Goal: Information Seeking & Learning: Learn about a topic

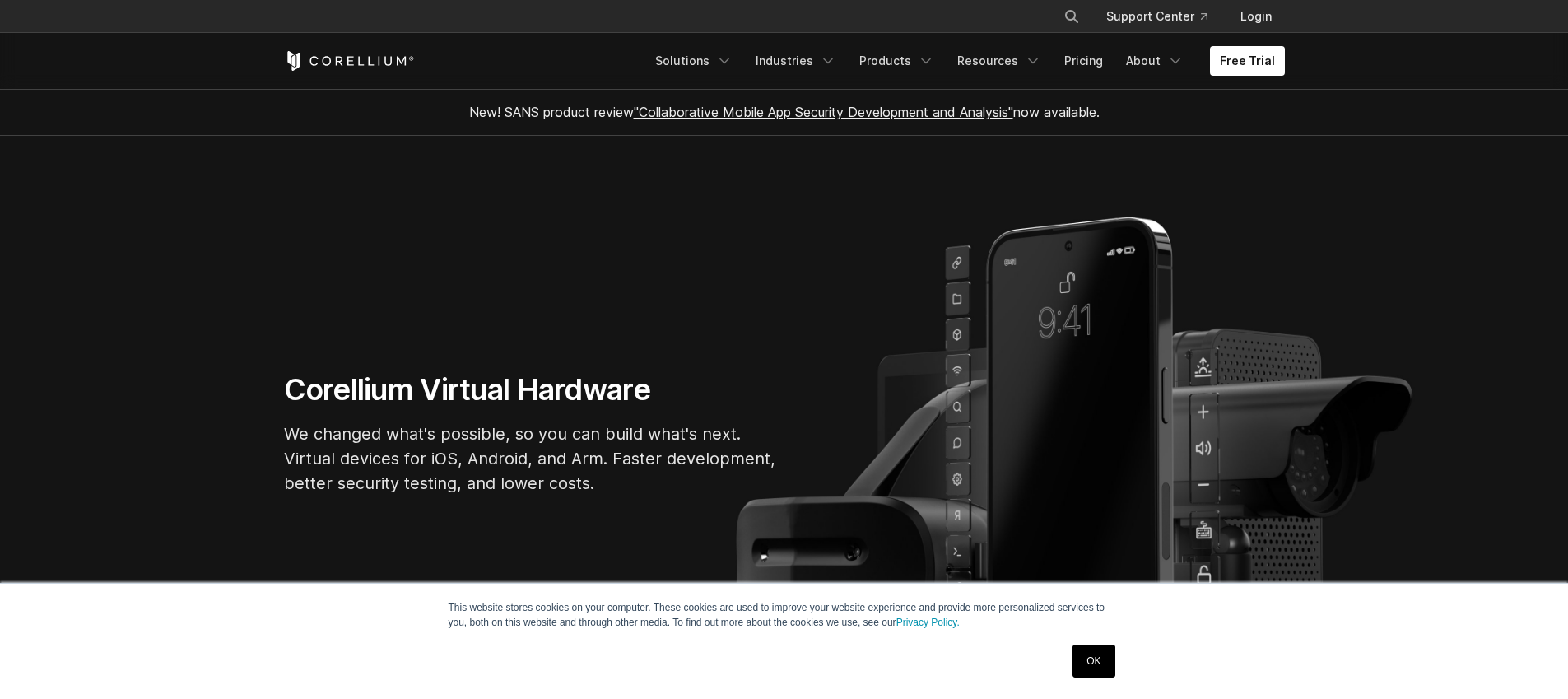
click at [1075, 657] on link "OK" at bounding box center [1094, 661] width 42 height 33
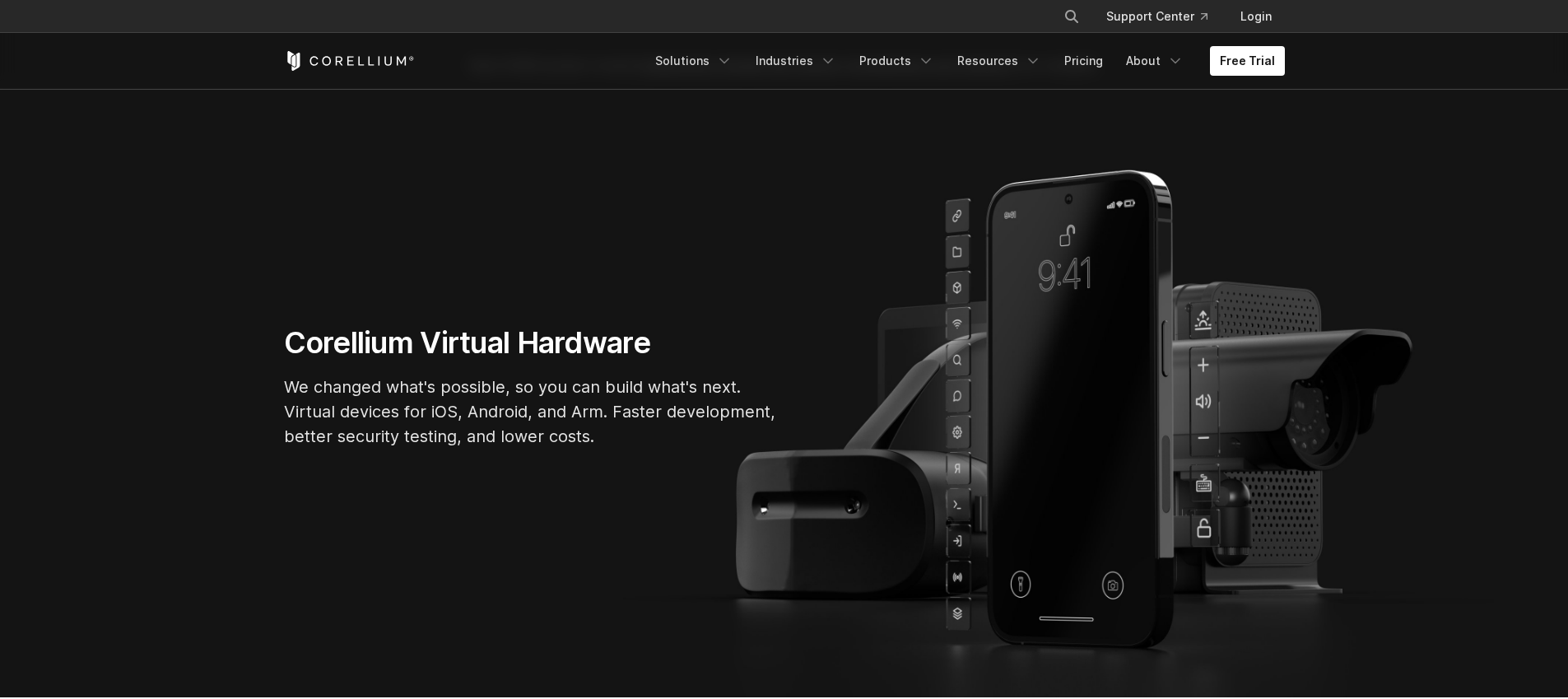
scroll to position [75, 0]
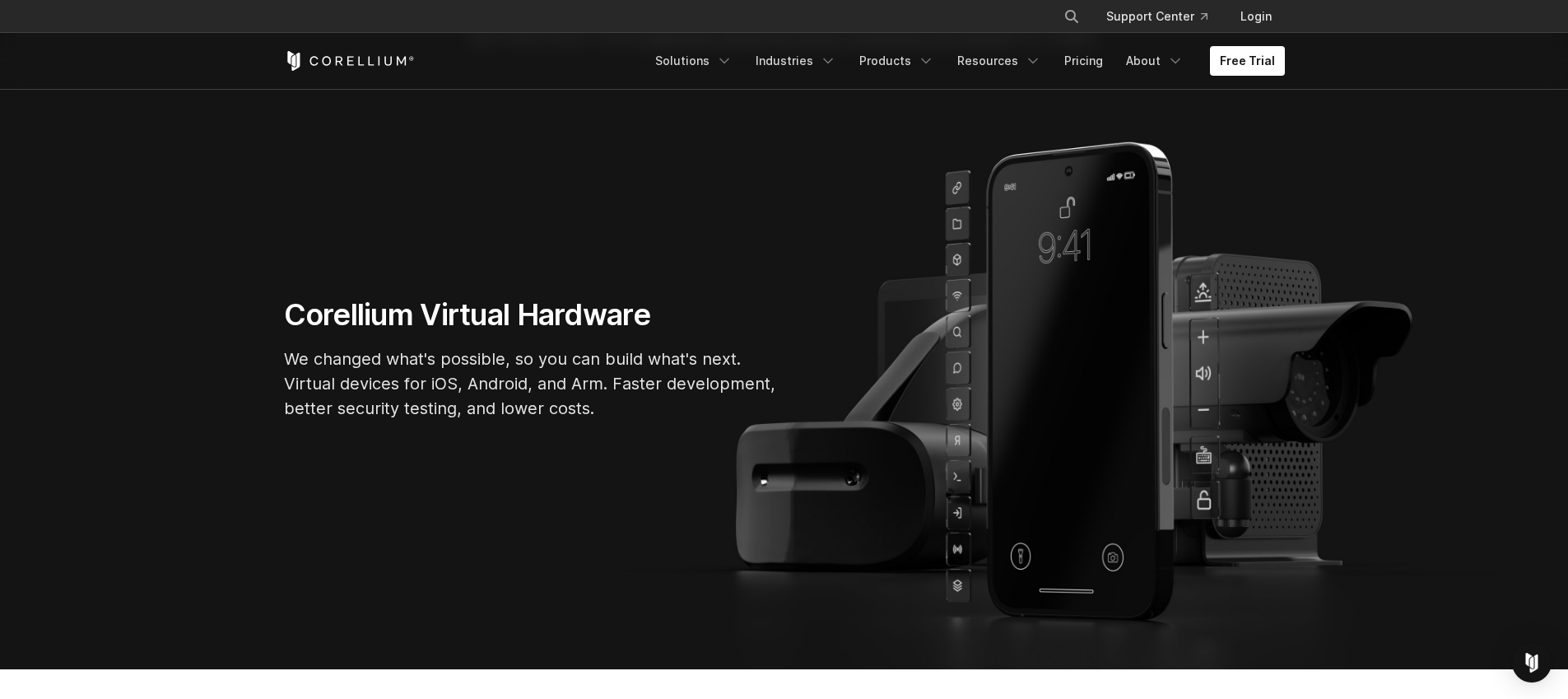
click at [494, 380] on p "We changed what's possible, so you can build what's next. Virtual devices for i…" at bounding box center [531, 383] width 494 height 74
click at [494, 380] on p "We changed what's possible, so you can build what's next. Virtual devices for i…" at bounding box center [531, 383] width 494 height 74
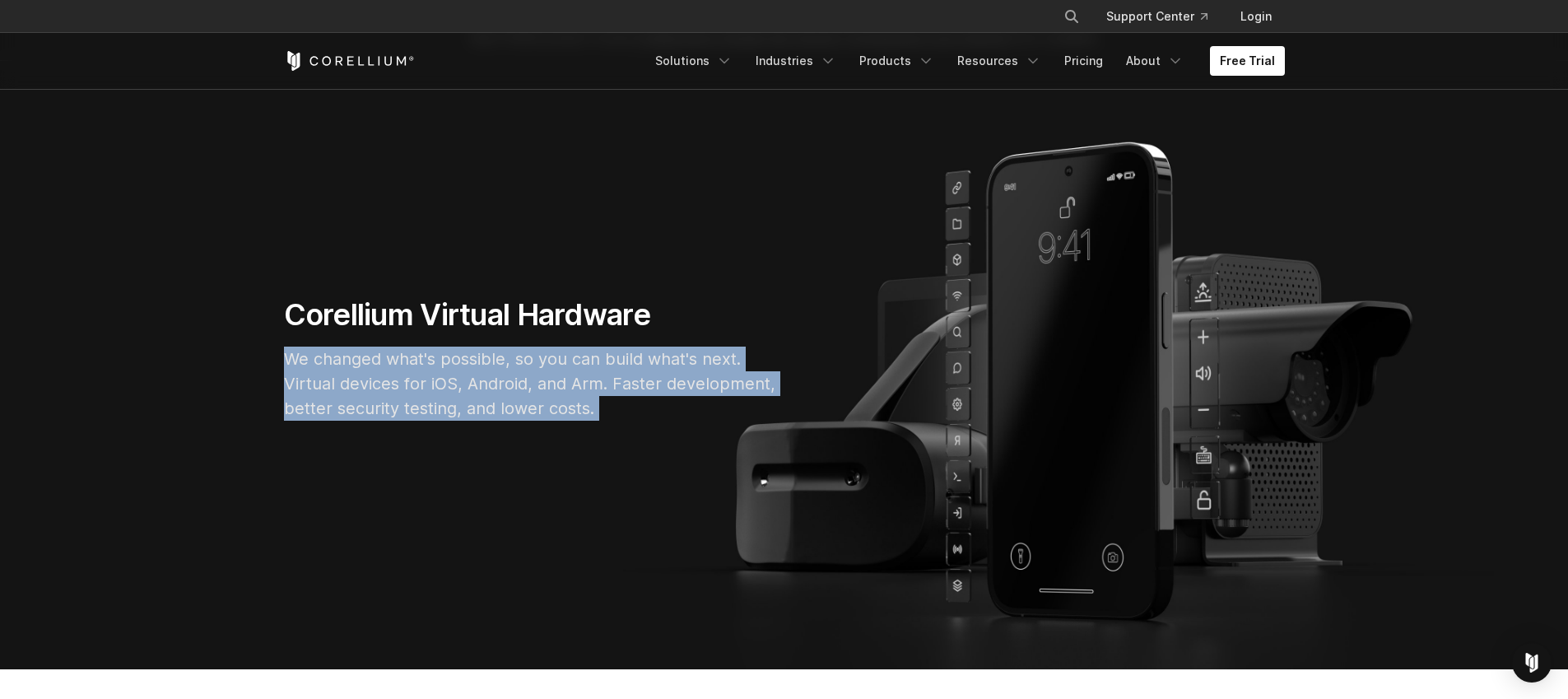
click at [494, 380] on p "We changed what's possible, so you can build what's next. Virtual devices for i…" at bounding box center [531, 383] width 494 height 74
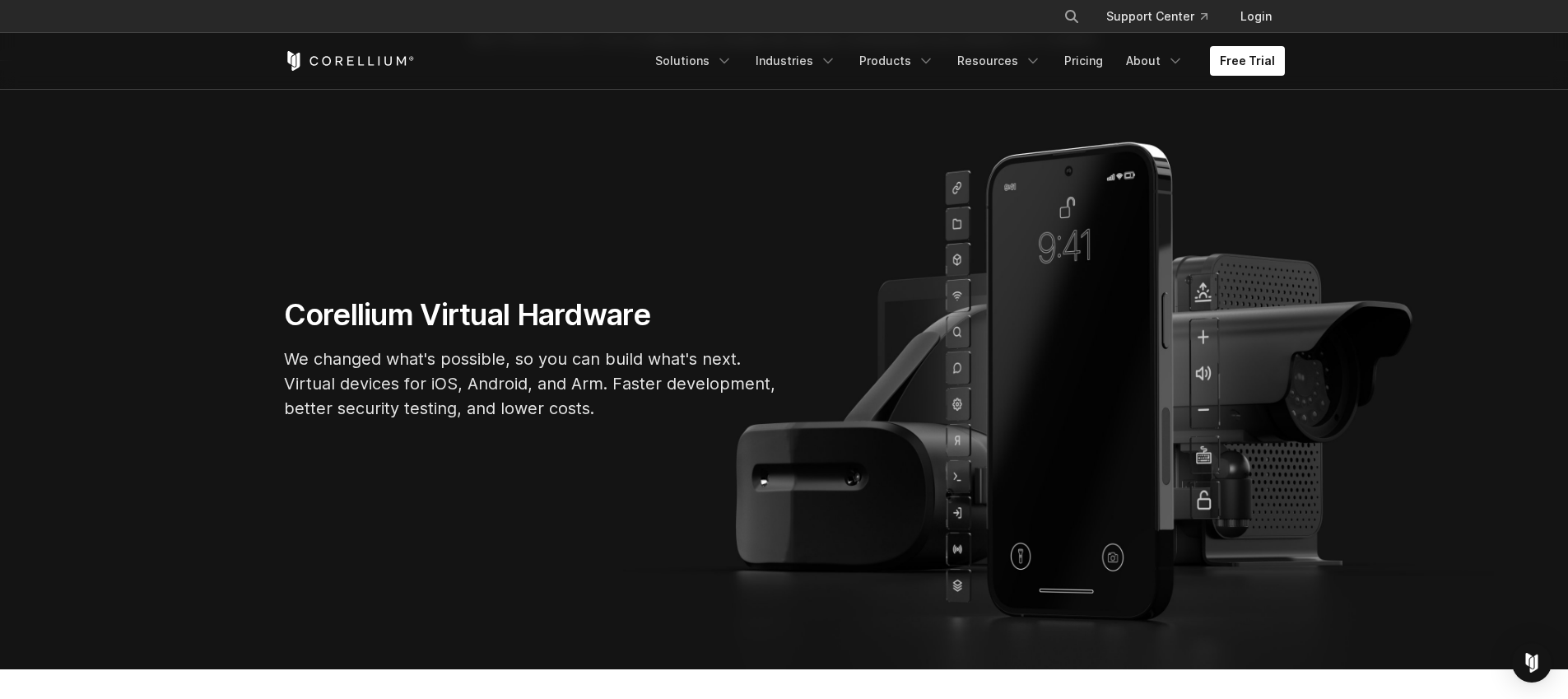
click at [494, 380] on p "We changed what's possible, so you can build what's next. Virtual devices for i…" at bounding box center [531, 383] width 494 height 74
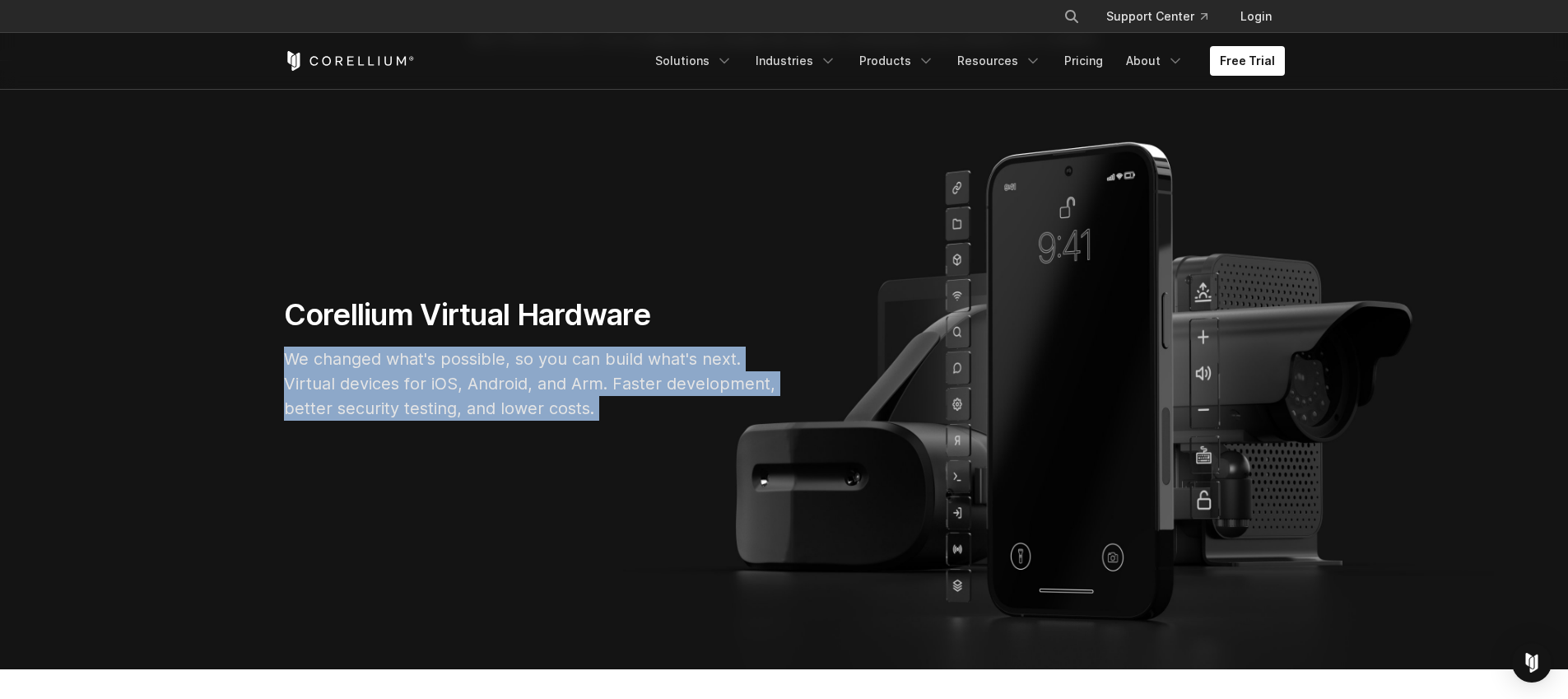
click at [494, 380] on p "We changed what's possible, so you can build what's next. Virtual devices for i…" at bounding box center [531, 383] width 494 height 74
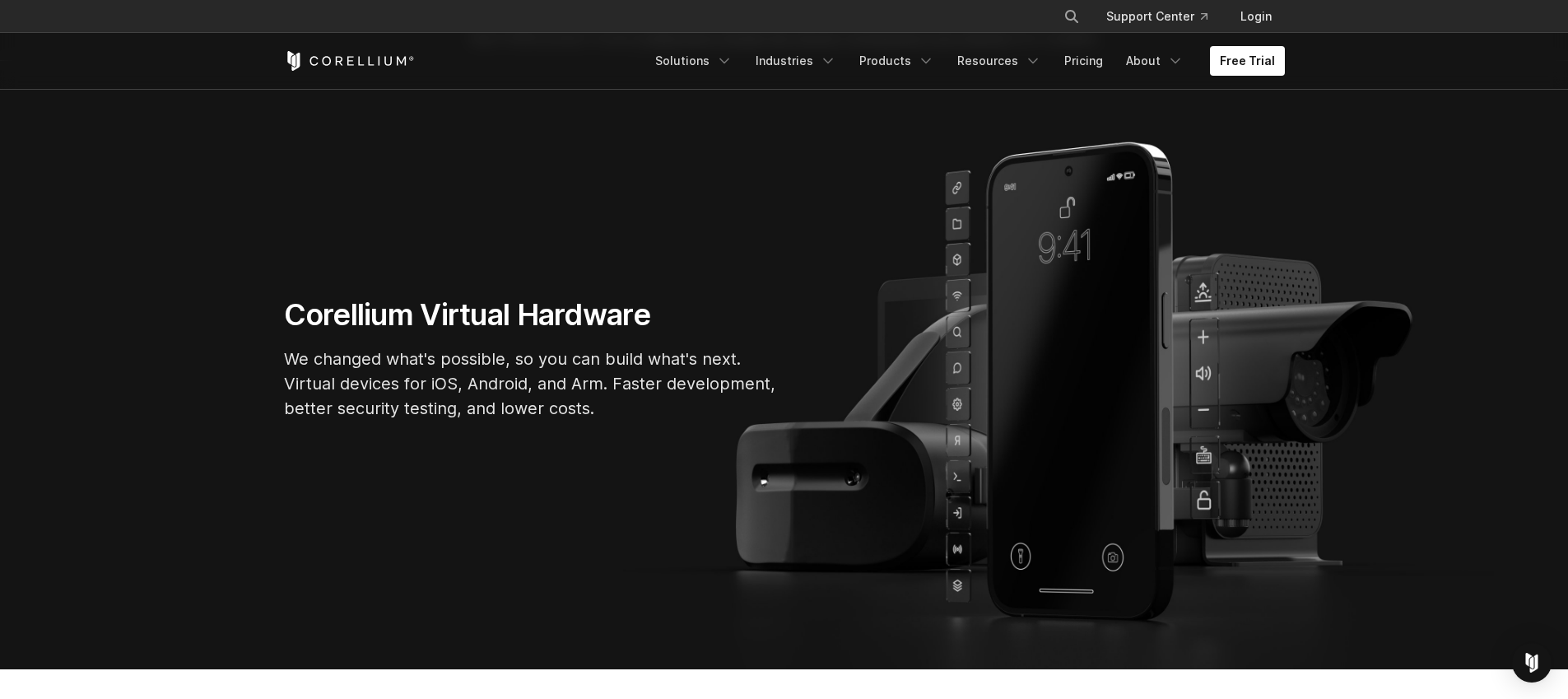
click at [491, 399] on p "We changed what's possible, so you can build what's next. Virtual devices for i…" at bounding box center [531, 383] width 494 height 74
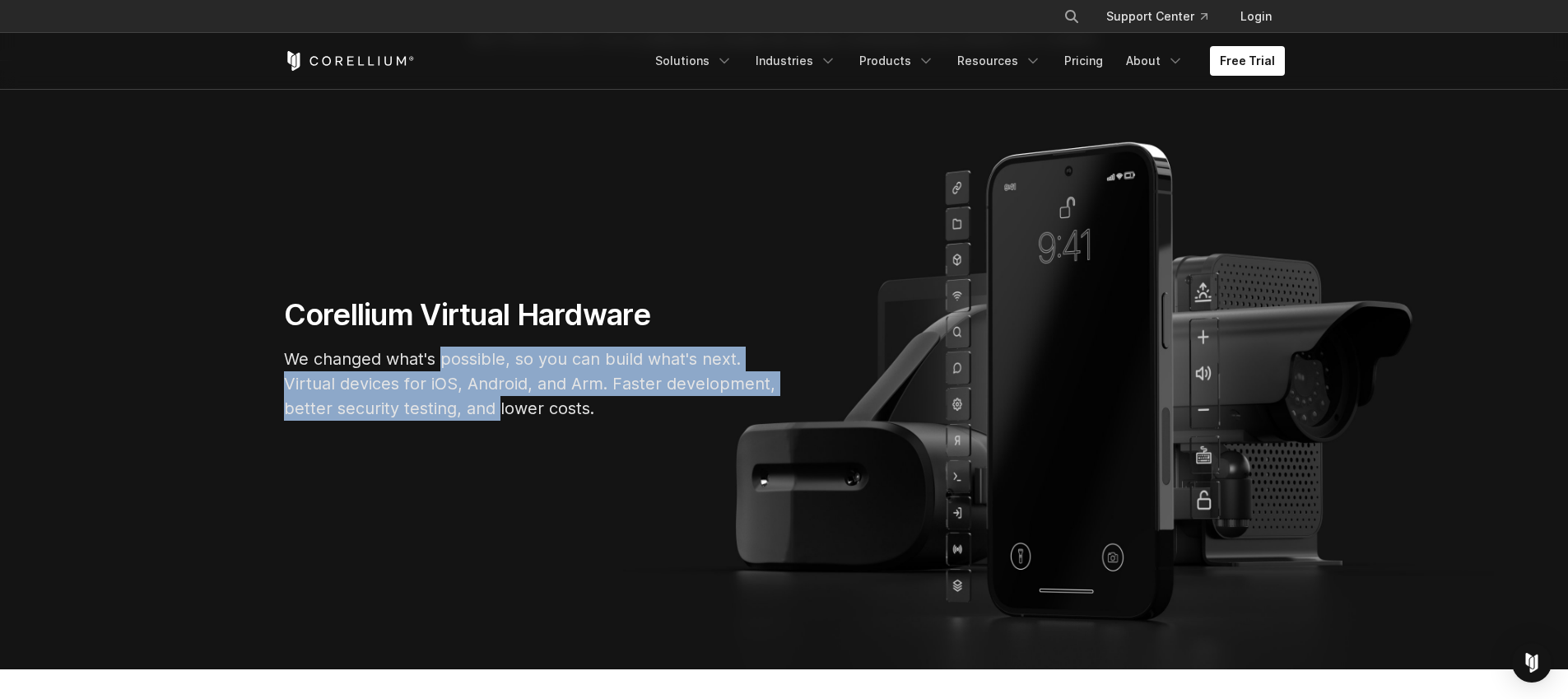
drag, startPoint x: 491, startPoint y: 399, endPoint x: 499, endPoint y: 365, distance: 34.9
click at [499, 365] on p "We changed what's possible, so you can build what's next. Virtual devices for i…" at bounding box center [531, 383] width 494 height 74
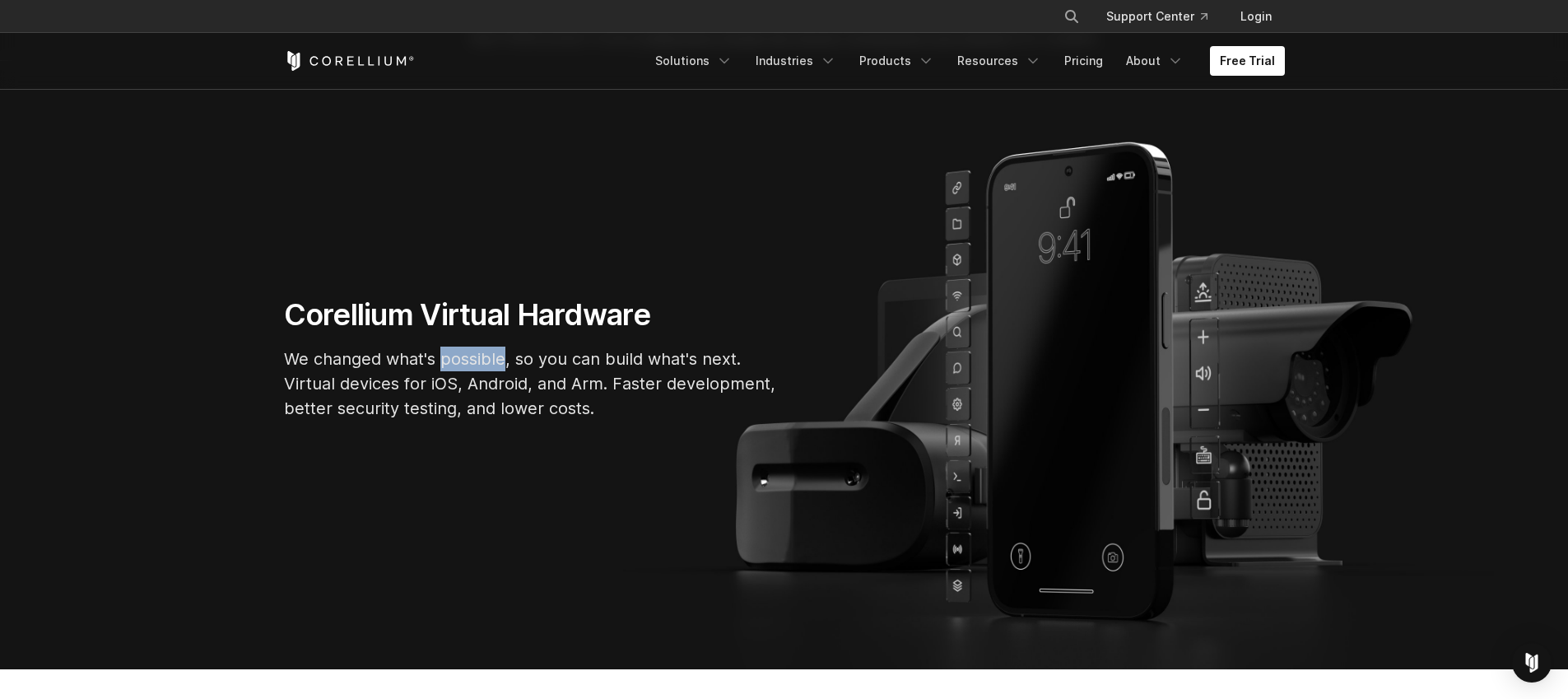
click at [499, 365] on p "We changed what's possible, so you can build what's next. Virtual devices for i…" at bounding box center [531, 383] width 494 height 74
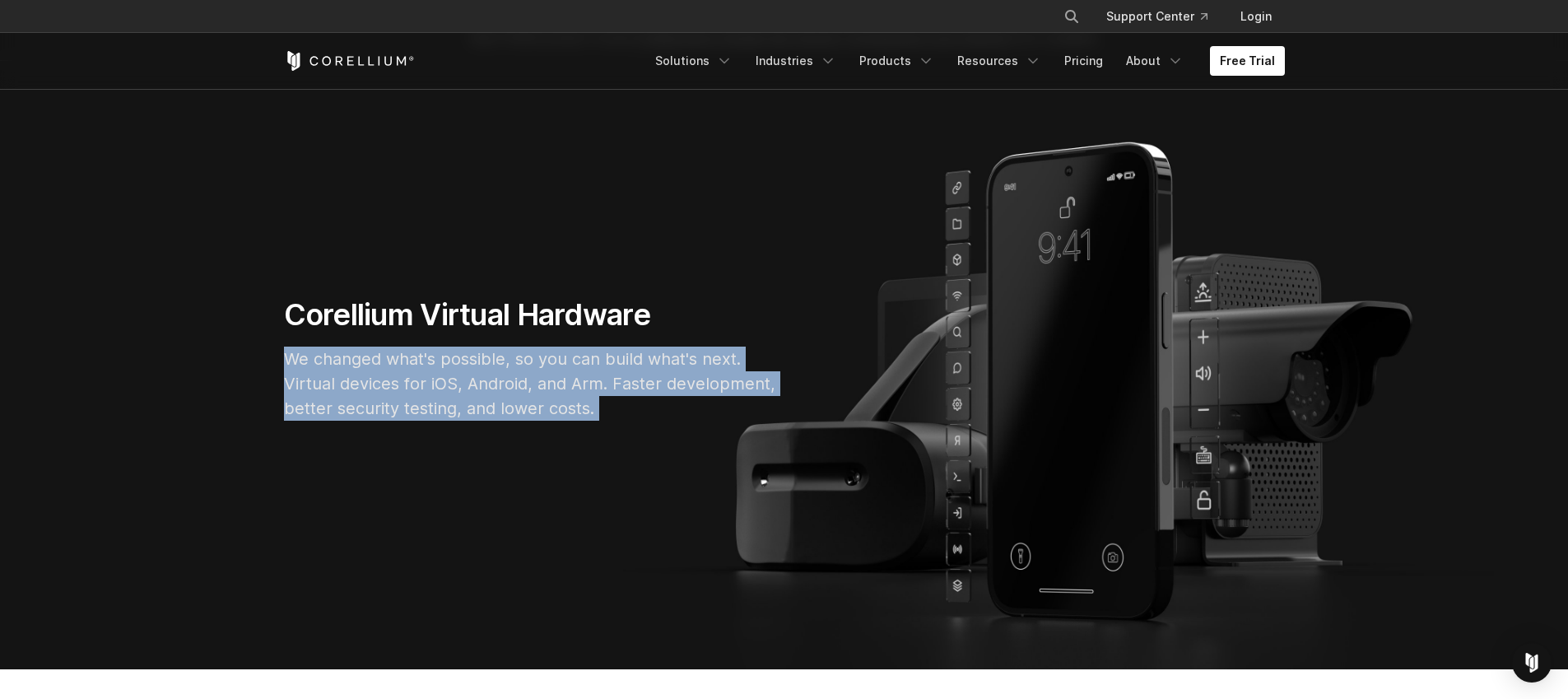
drag, startPoint x: 499, startPoint y: 365, endPoint x: 488, endPoint y: 400, distance: 36.7
click at [488, 400] on p "We changed what's possible, so you can build what's next. Virtual devices for i…" at bounding box center [531, 383] width 494 height 74
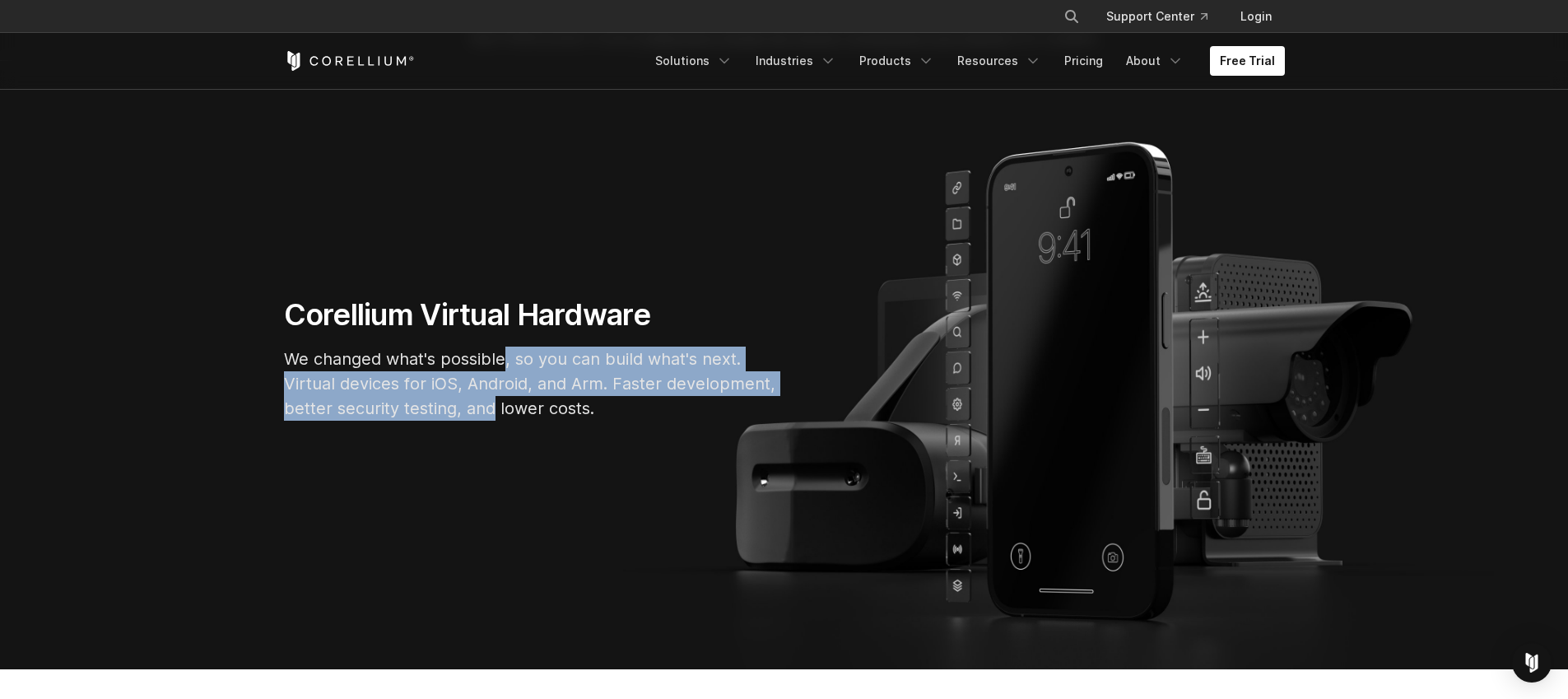
drag, startPoint x: 488, startPoint y: 400, endPoint x: 500, endPoint y: 364, distance: 37.9
click at [500, 364] on p "We changed what's possible, so you can build what's next. Virtual devices for i…" at bounding box center [531, 383] width 494 height 74
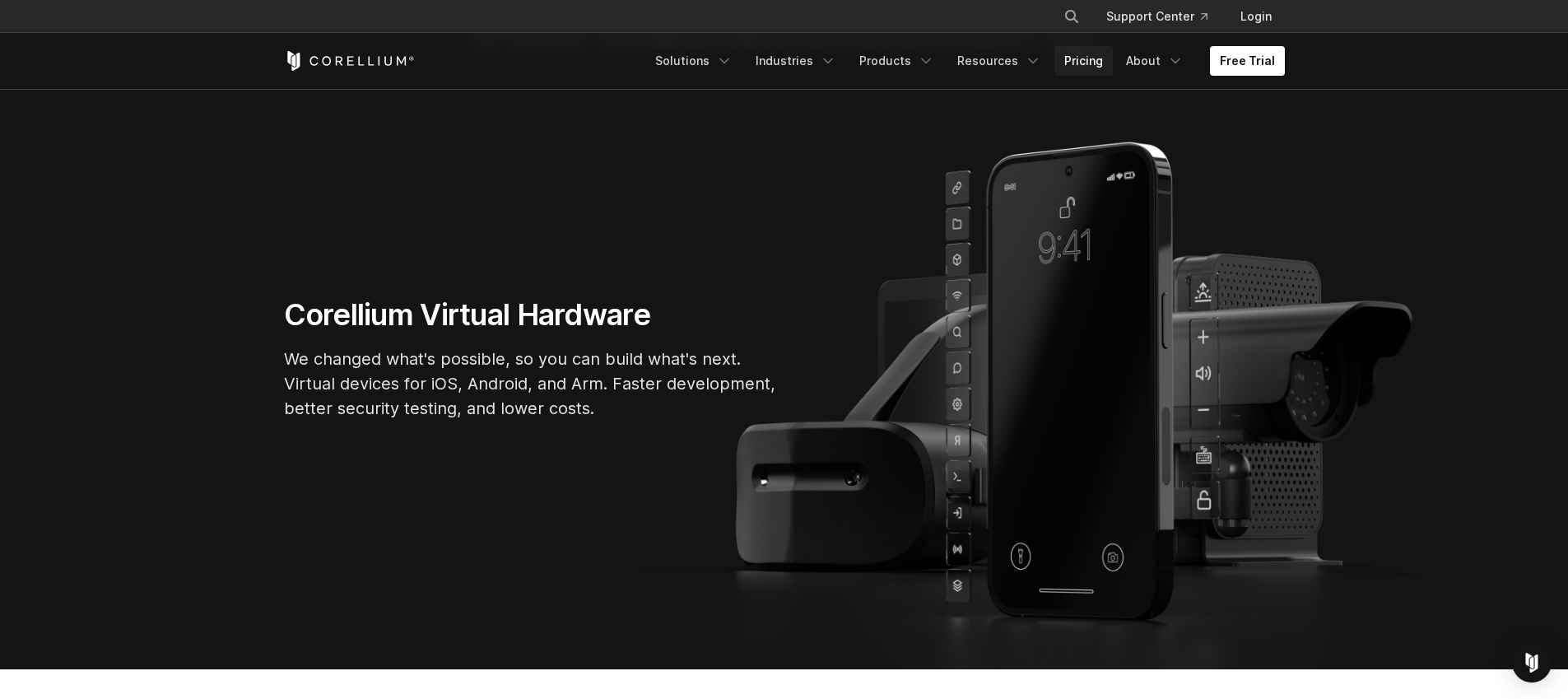
click at [1103, 67] on link "Pricing" at bounding box center [1084, 61] width 58 height 30
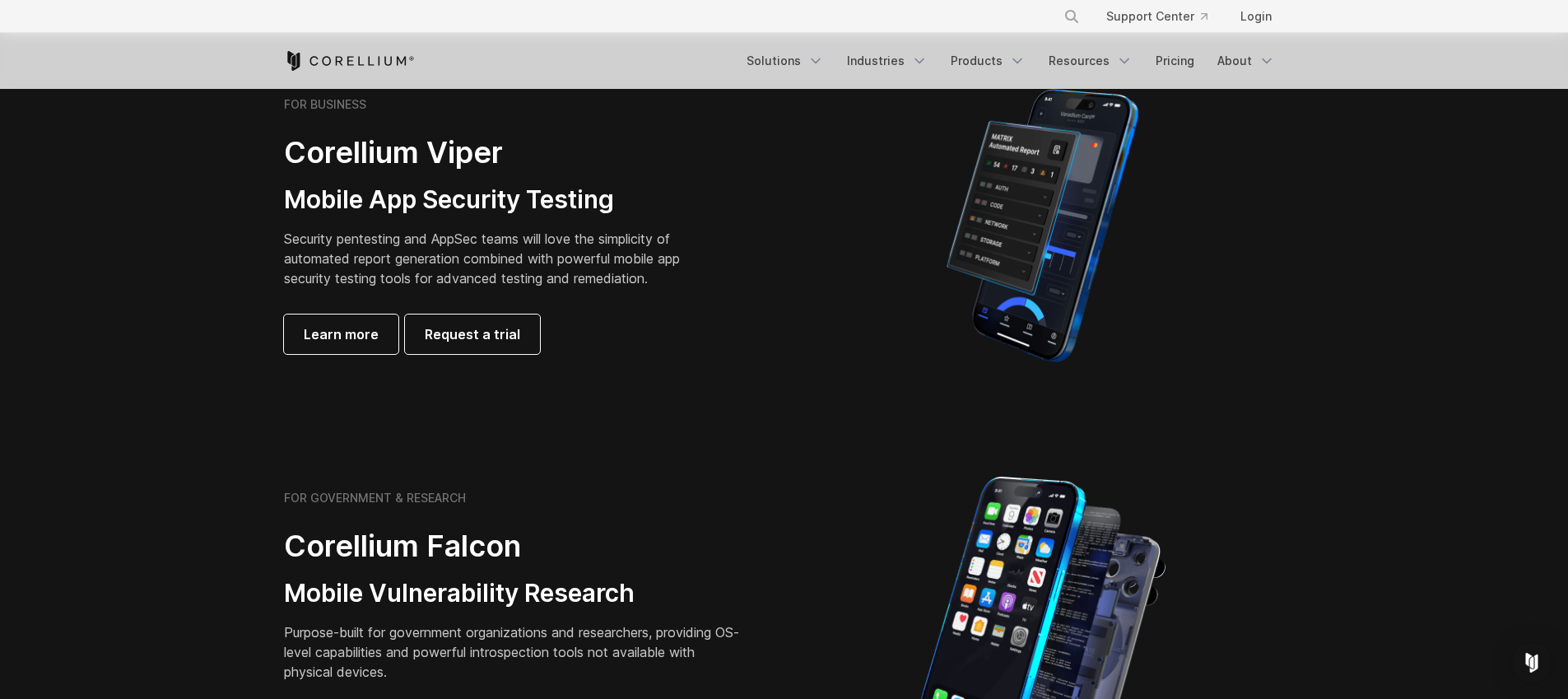
scroll to position [406, 0]
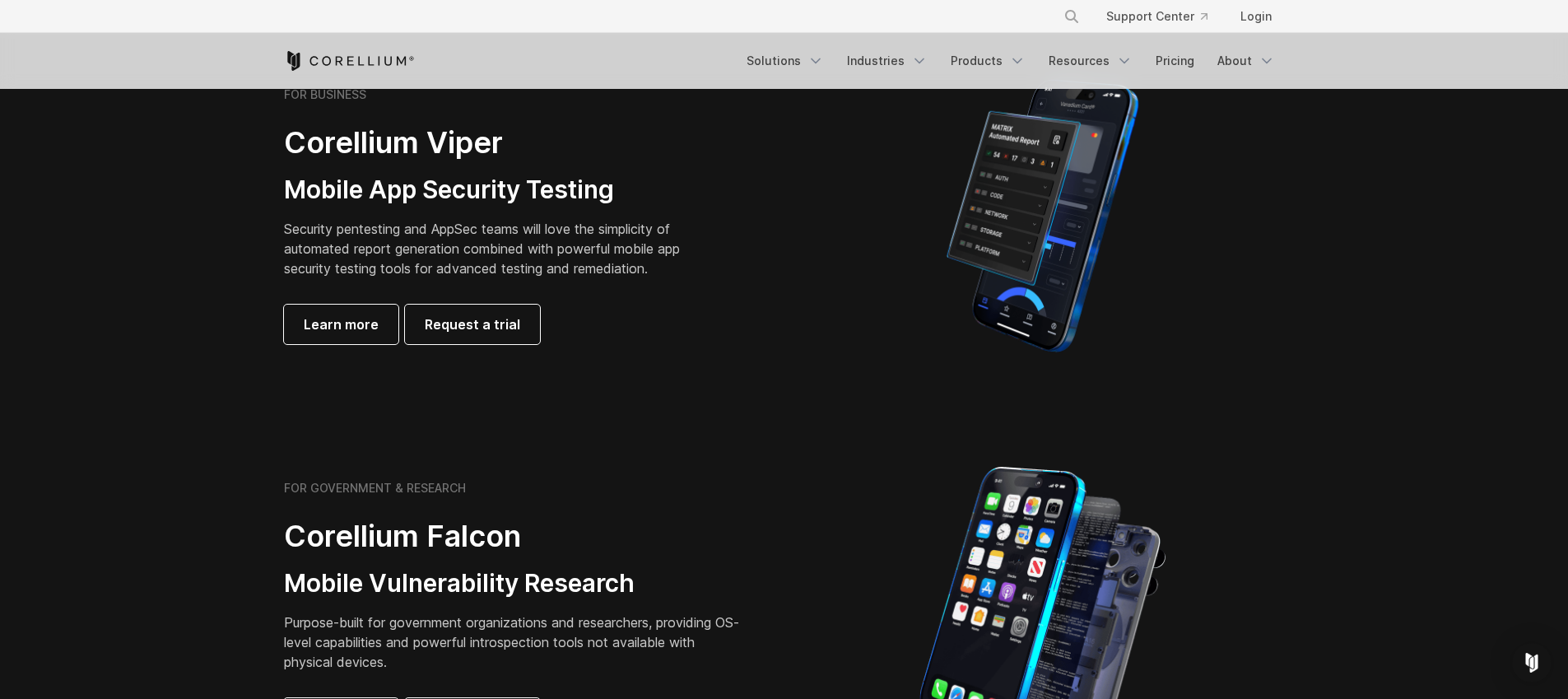
click at [799, 275] on div at bounding box center [1044, 216] width 517 height 288
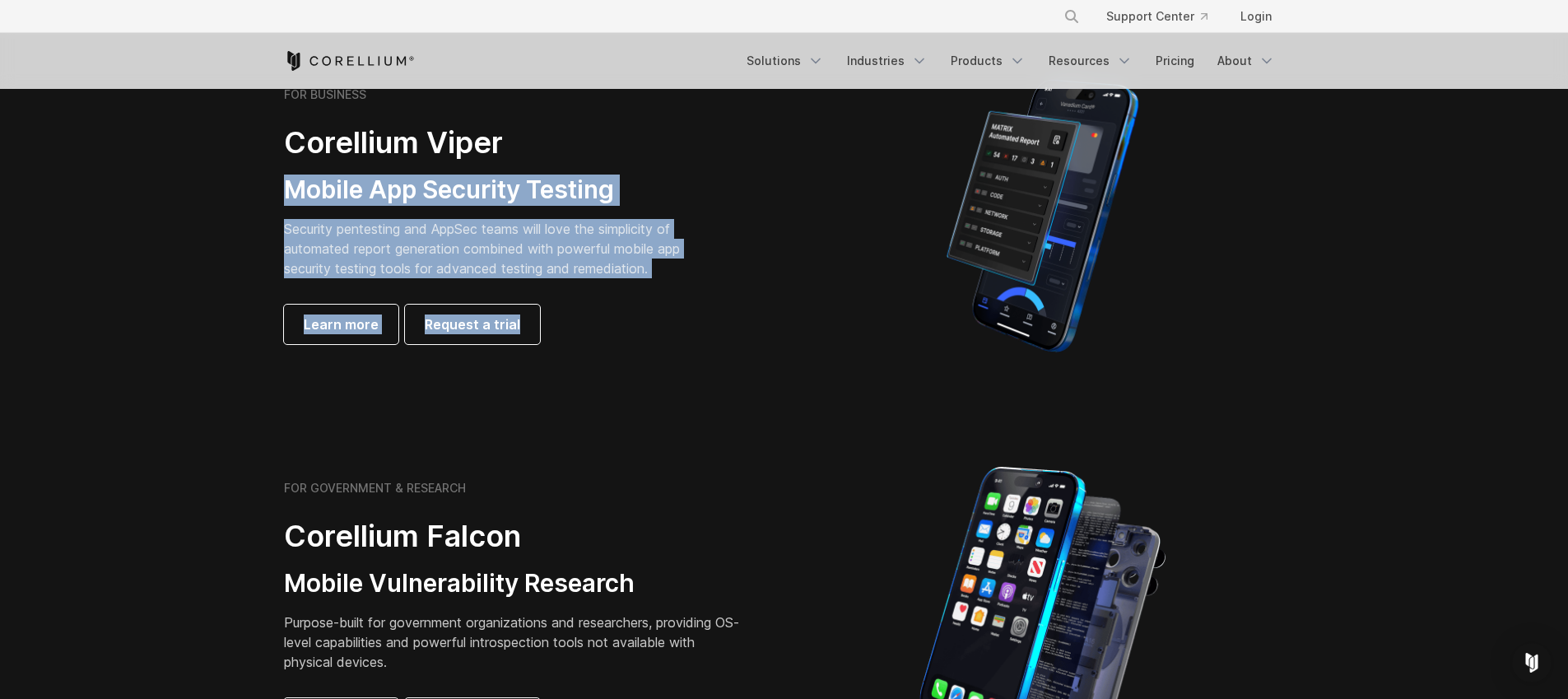
drag, startPoint x: 799, startPoint y: 275, endPoint x: 689, endPoint y: 137, distance: 176.5
click at [689, 137] on div "FOR BUSINESS Corellium Viper Mobile App Security Testing Security pentesting an…" at bounding box center [784, 216] width 1033 height 288
click at [689, 137] on h2 "Corellium Viper" at bounding box center [494, 143] width 422 height 37
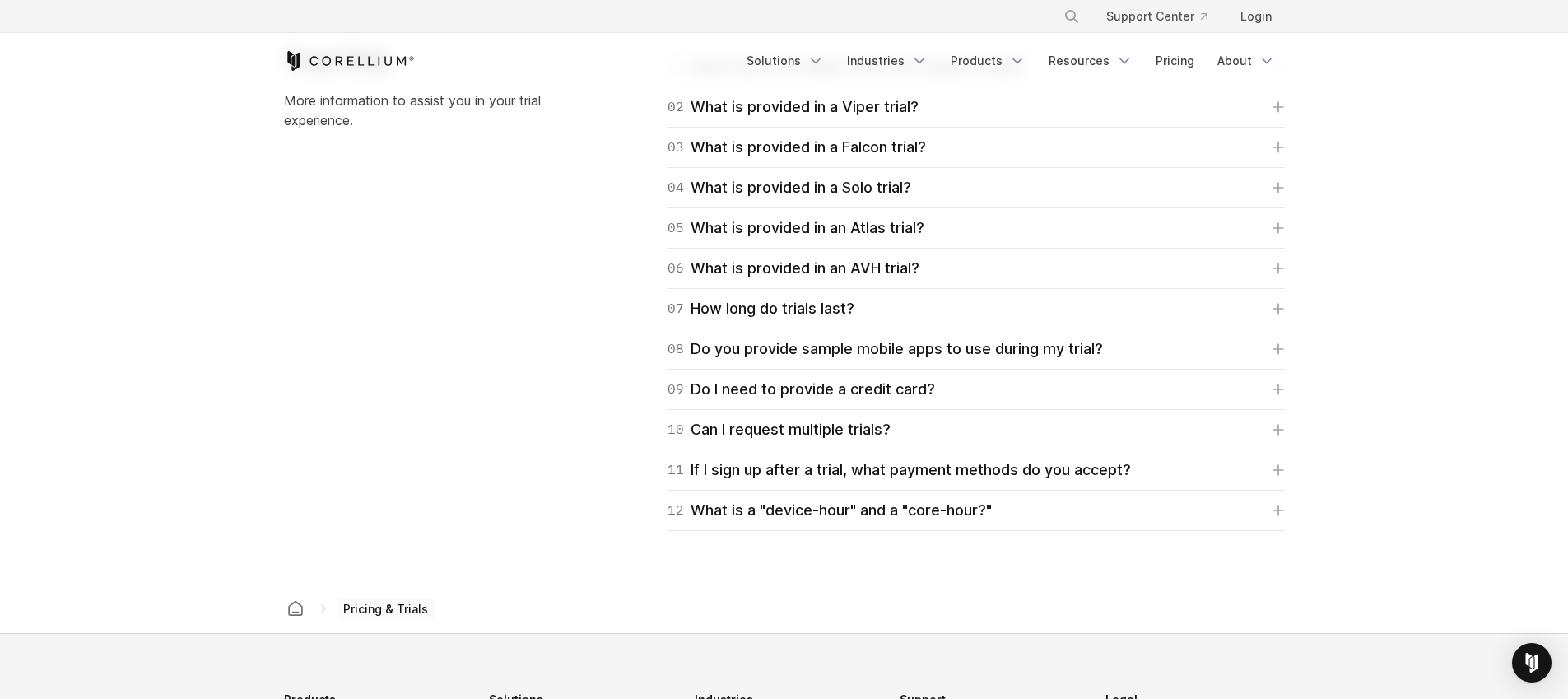
scroll to position [2911, 0]
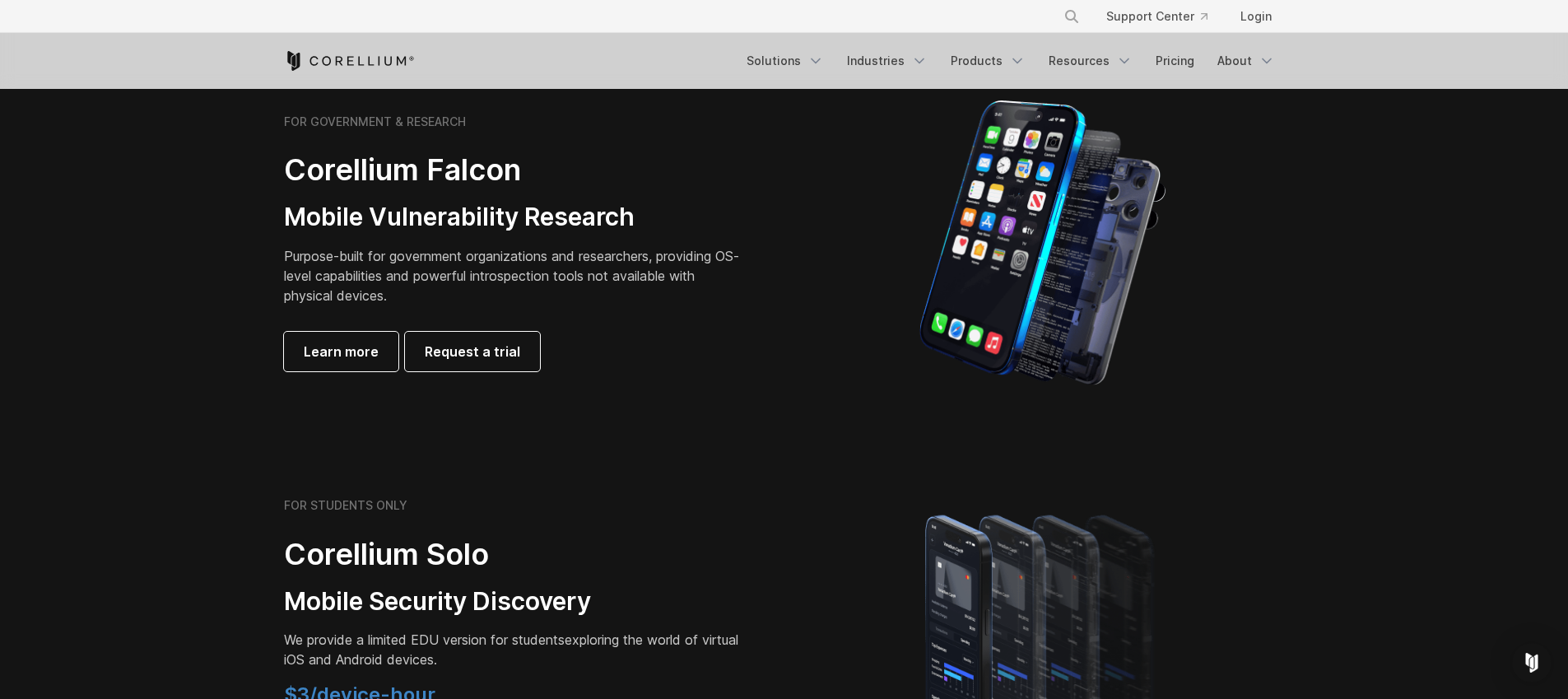
scroll to position [0, 0]
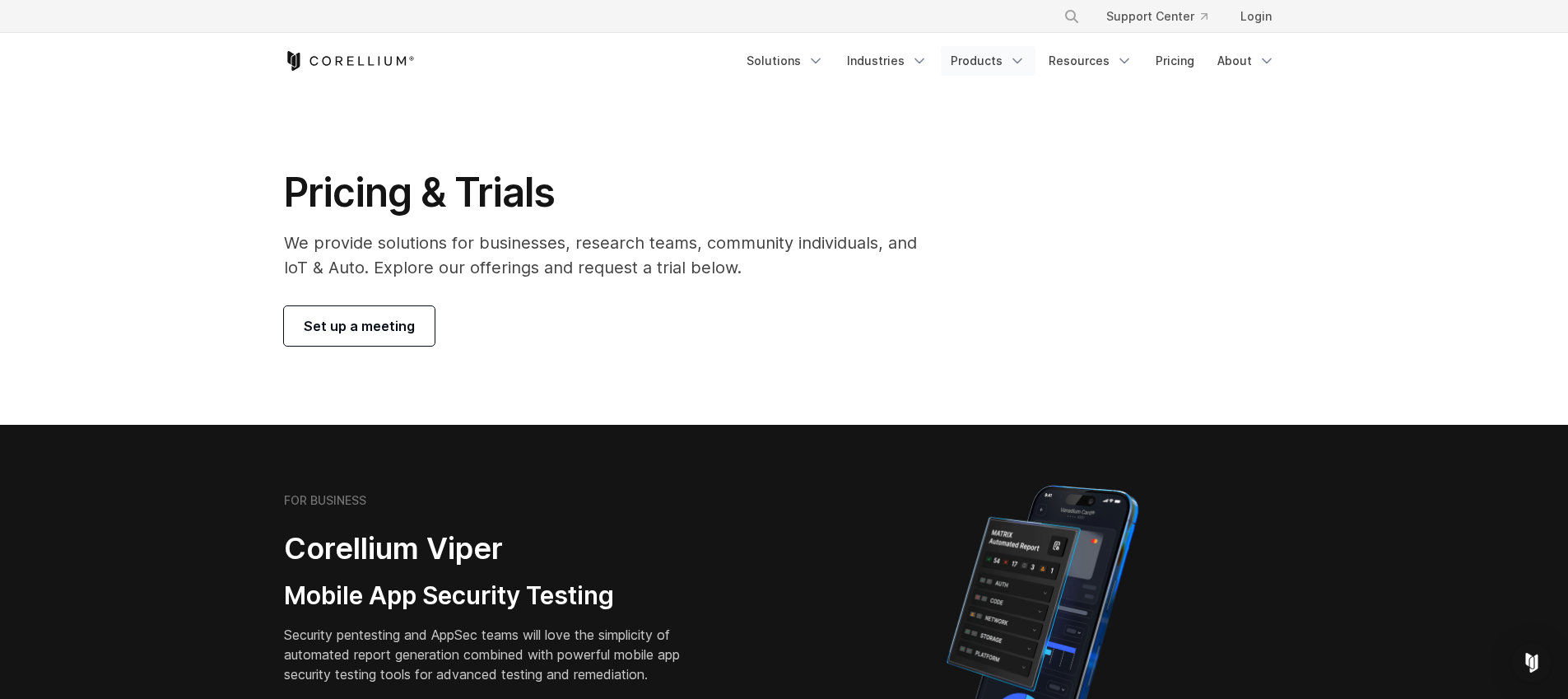
click at [1024, 68] on icon "Navigation Menu" at bounding box center [1017, 61] width 16 height 16
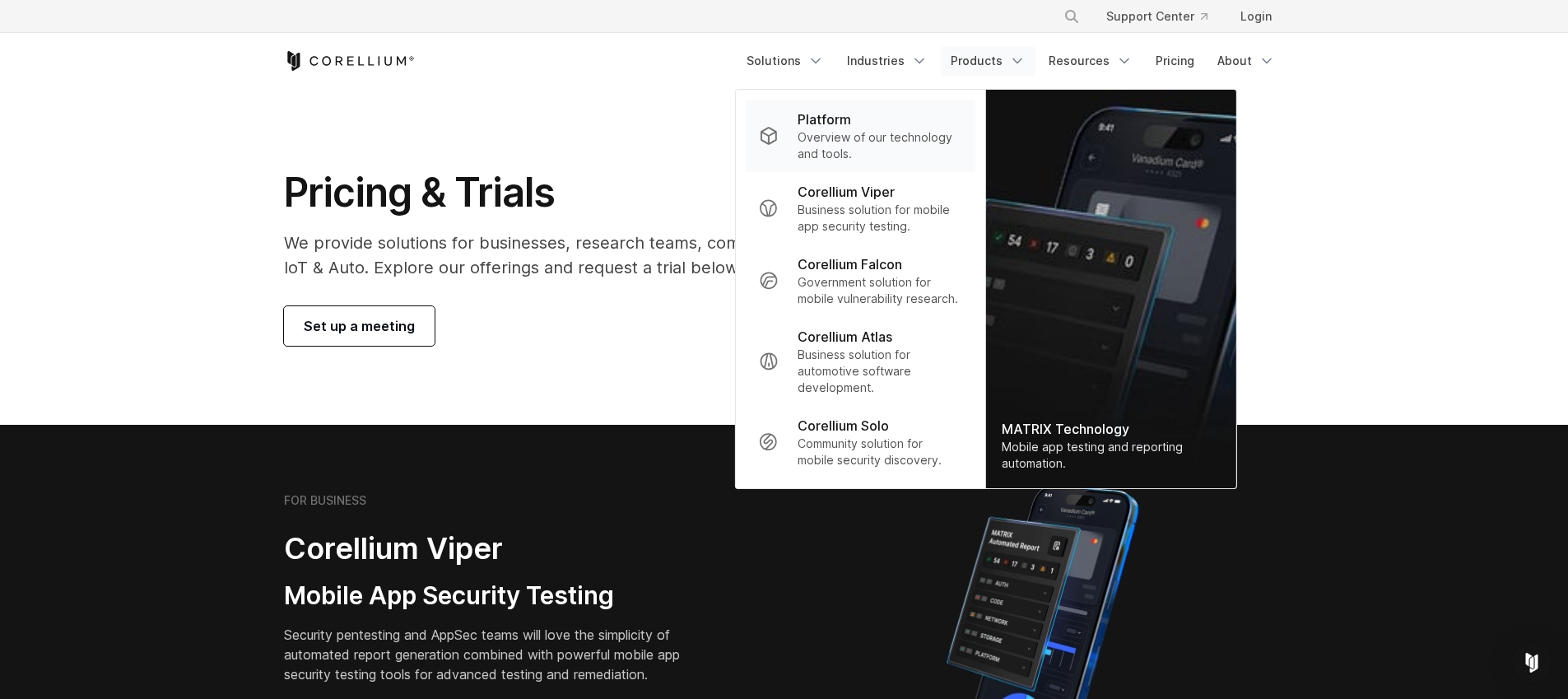
click at [832, 141] on p "Overview of our technology and tools." at bounding box center [880, 146] width 164 height 33
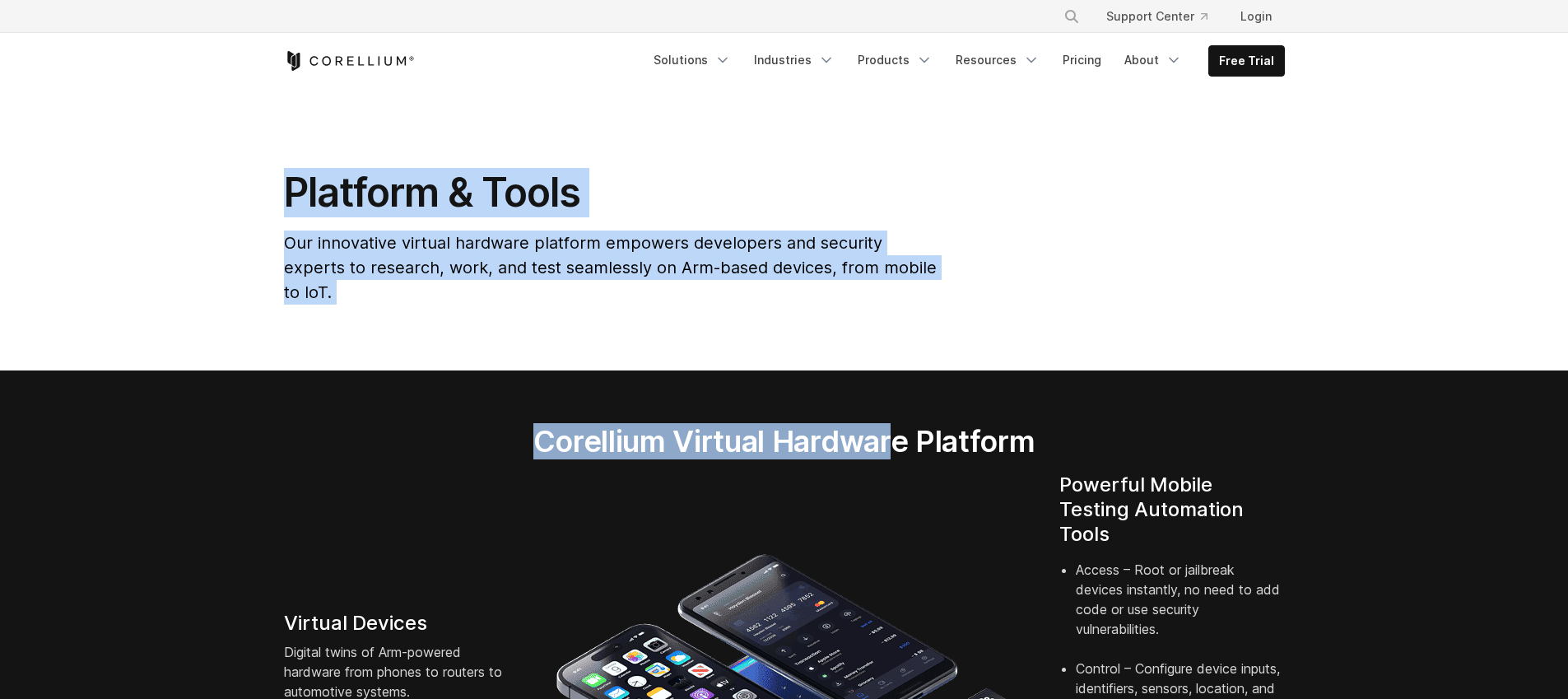
drag, startPoint x: 0, startPoint y: 0, endPoint x: 888, endPoint y: 419, distance: 981.9
click at [755, 423] on h2 "Corellium Virtual Hardware Platform" at bounding box center [784, 441] width 657 height 36
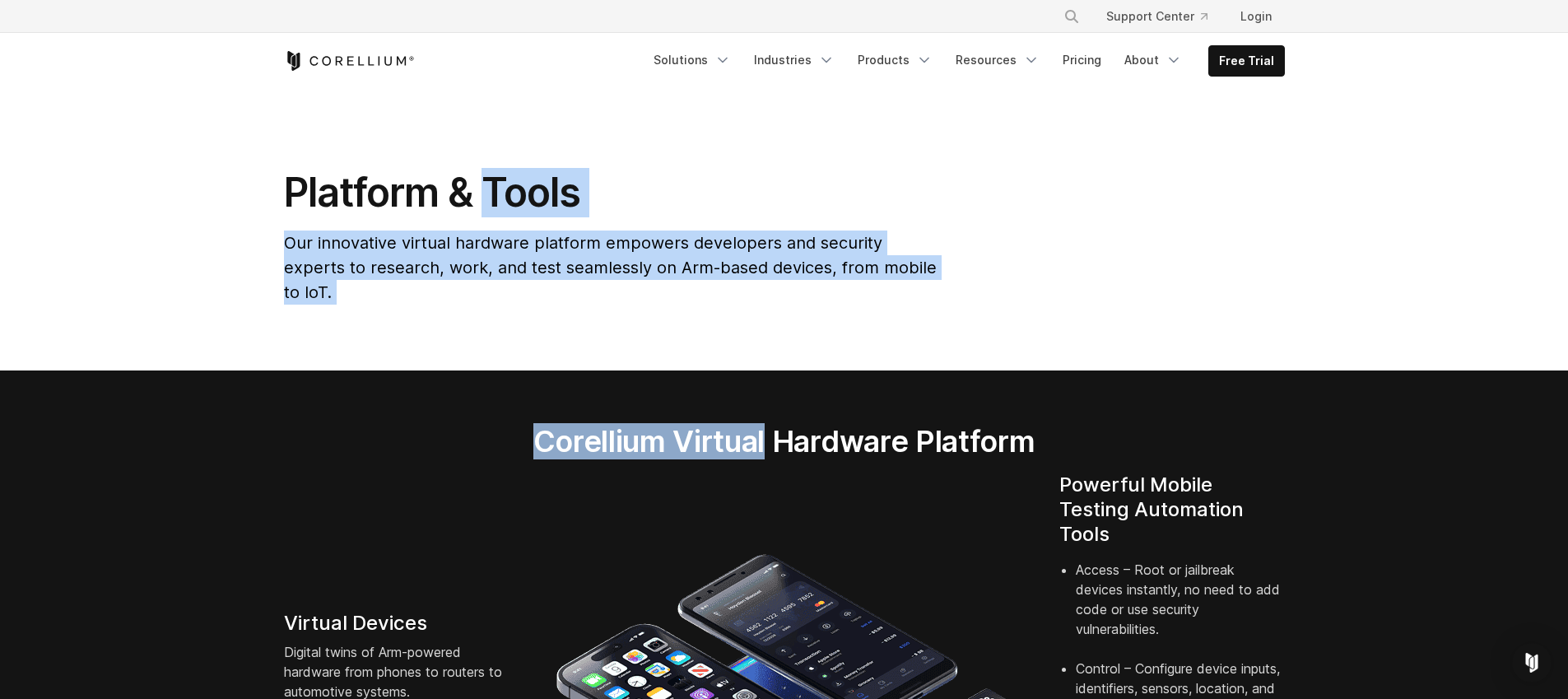
drag, startPoint x: 755, startPoint y: 422, endPoint x: 517, endPoint y: 204, distance: 322.8
click at [517, 204] on h1 "Platform & Tools" at bounding box center [612, 192] width 657 height 49
drag, startPoint x: 517, startPoint y: 204, endPoint x: 734, endPoint y: 386, distance: 283.2
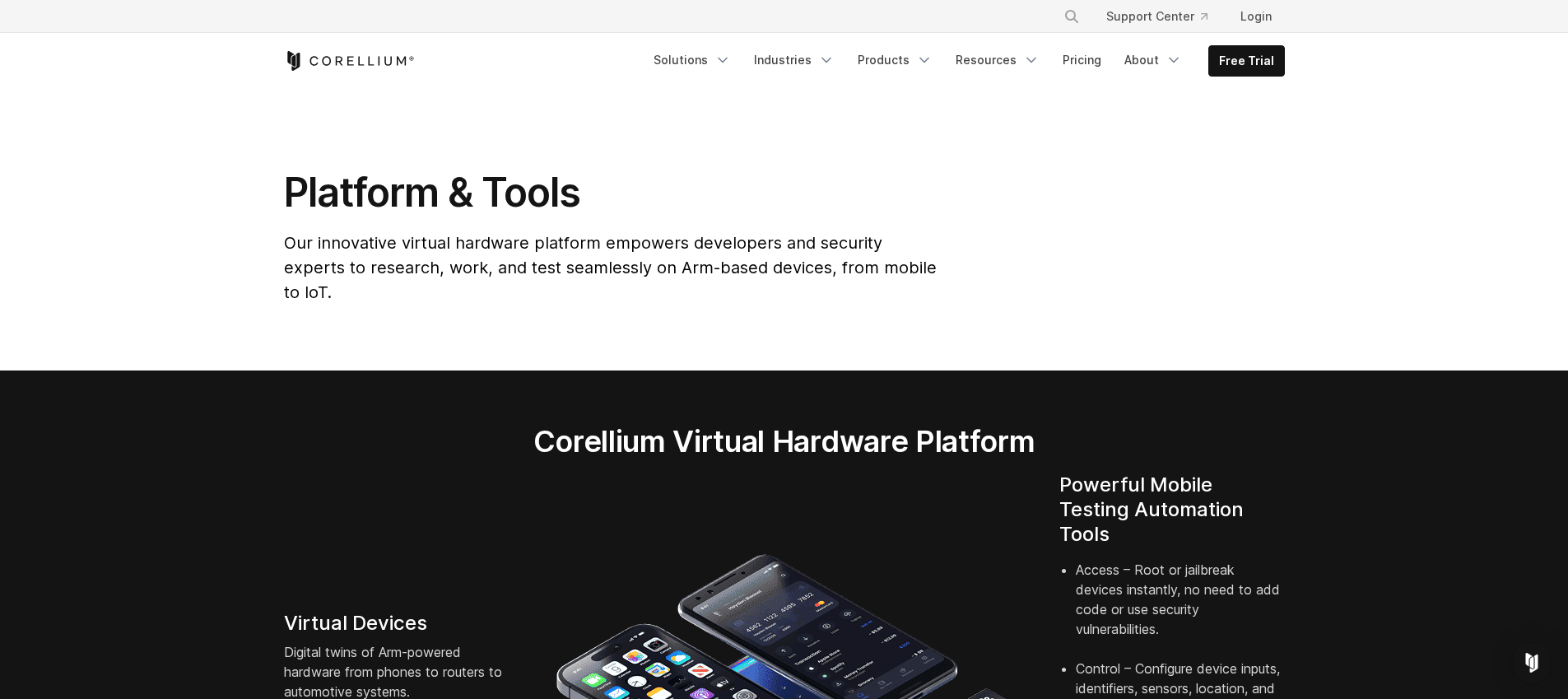
click at [742, 436] on div "Corellium Virtual Hardware Platform" at bounding box center [784, 448] width 689 height 49
click at [742, 423] on h2 "Corellium Virtual Hardware Platform" at bounding box center [784, 441] width 657 height 36
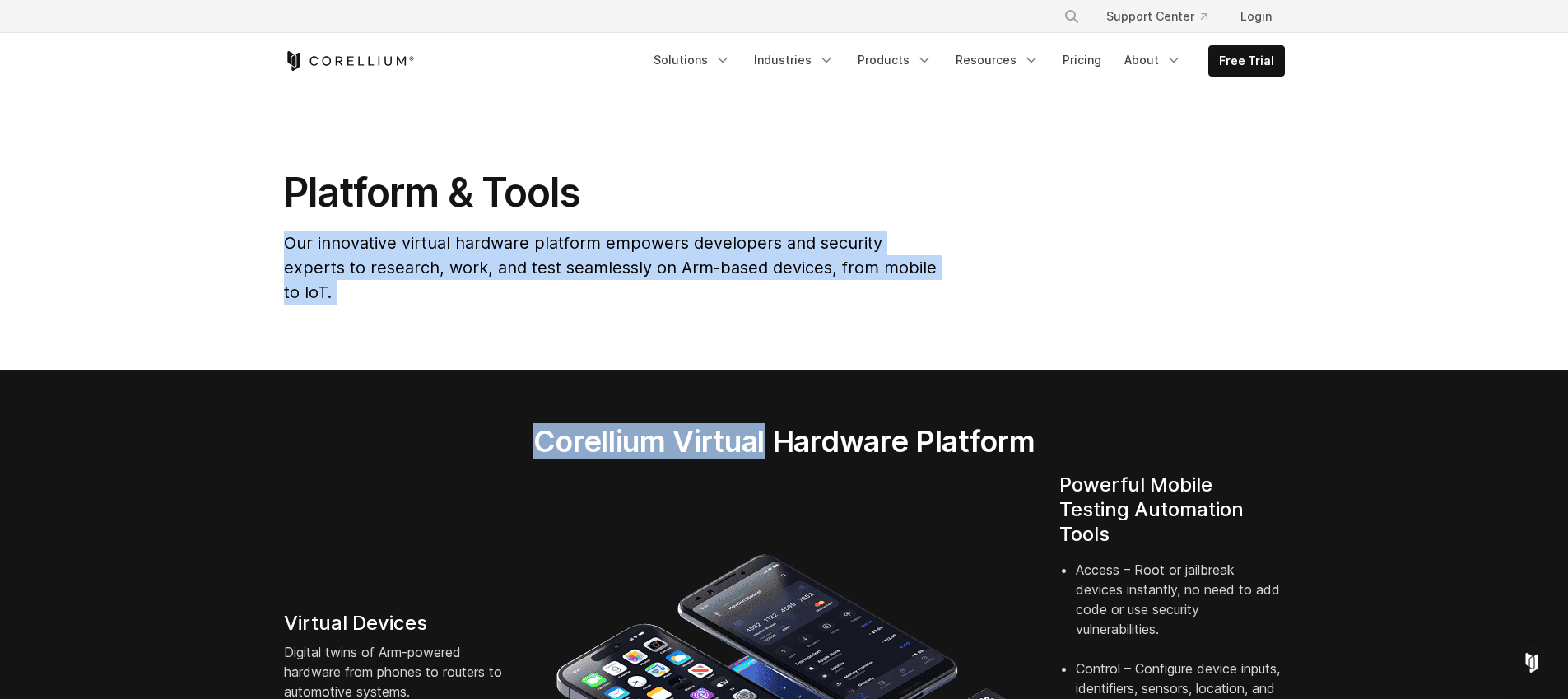
drag, startPoint x: 742, startPoint y: 415, endPoint x: 531, endPoint y: 228, distance: 281.9
click at [531, 228] on div "Platform & Tools Our innovative virtual hardware platform empowers developers a…" at bounding box center [612, 242] width 689 height 150
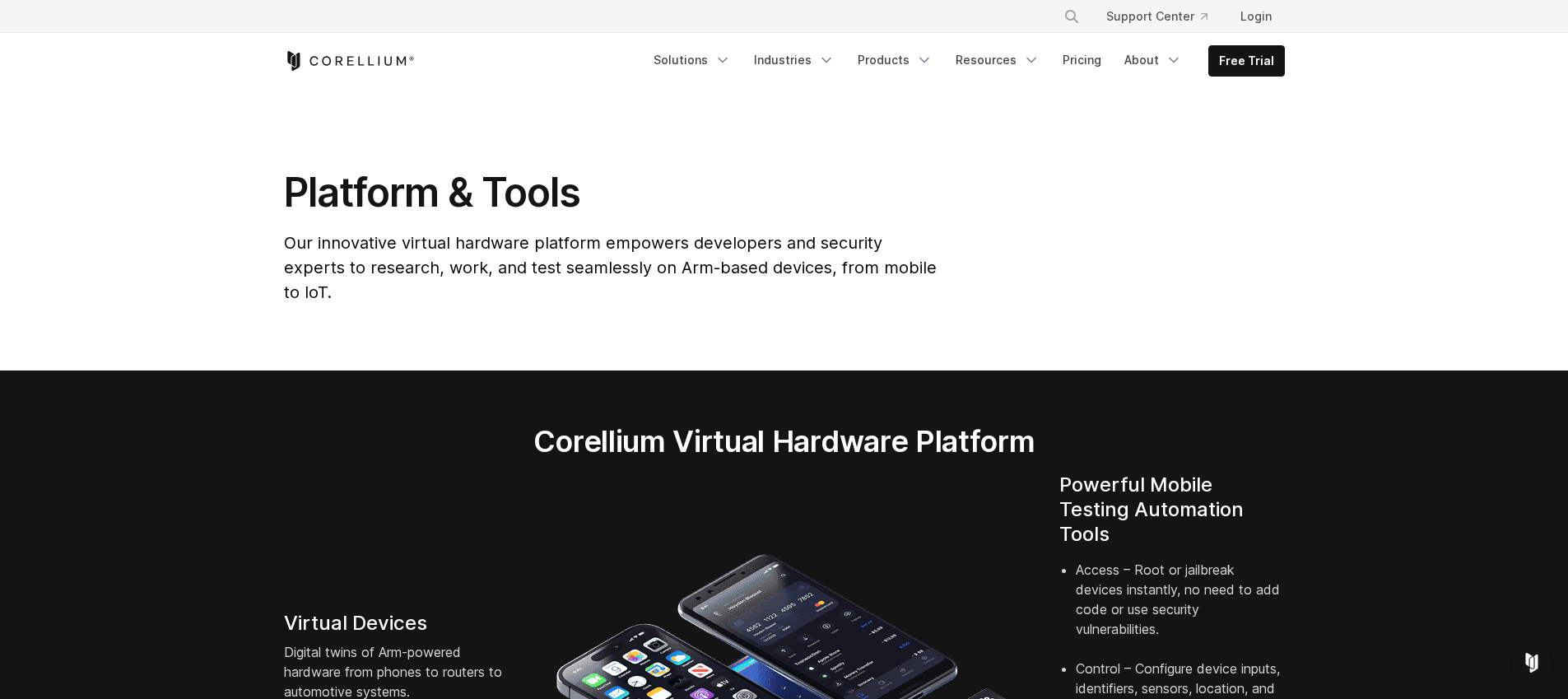
click at [645, 215] on h1 "Platform & Tools" at bounding box center [612, 192] width 657 height 49
click at [617, 251] on span "Our innovative virtual hardware platform empowers developers and security exper…" at bounding box center [610, 268] width 653 height 69
